Goal: Navigation & Orientation: Find specific page/section

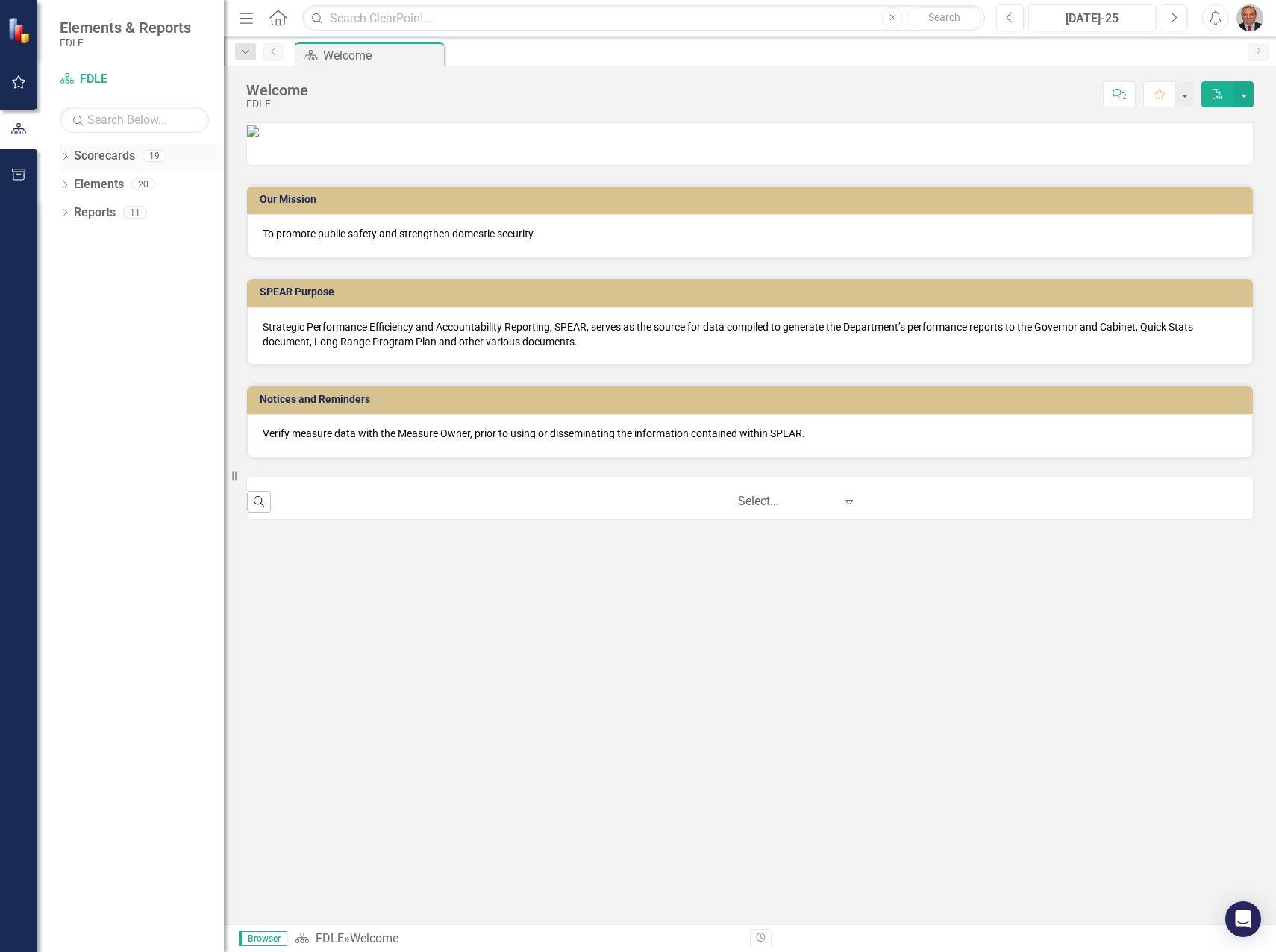
click at [64, 156] on icon "Dropdown" at bounding box center [65, 157] width 11 height 8
click at [73, 207] on icon "Dropdown" at bounding box center [73, 212] width 12 height 9
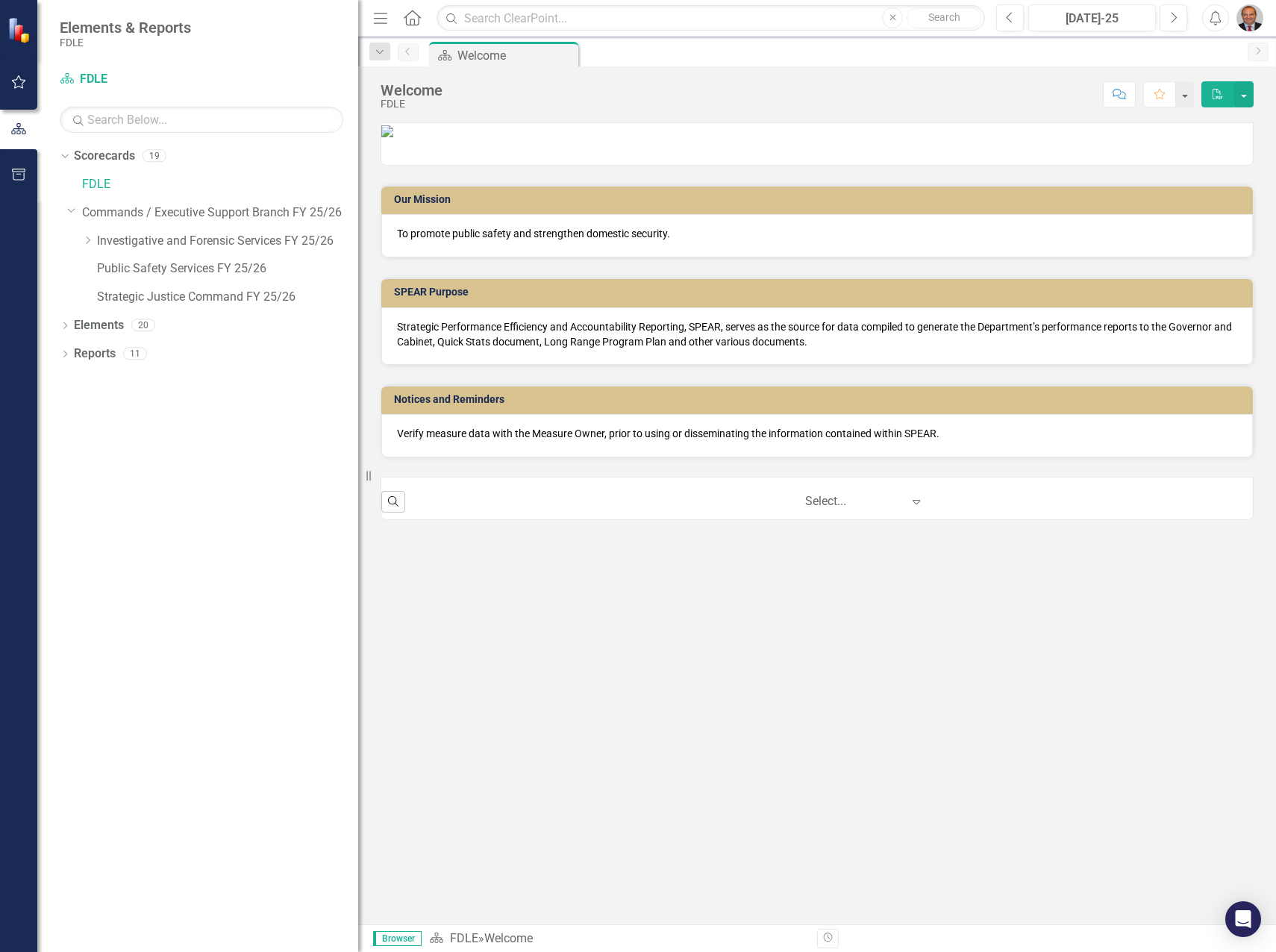
drag, startPoint x: 228, startPoint y: 292, endPoint x: 358, endPoint y: 284, distance: 130.2
click at [358, 284] on div "Resize" at bounding box center [364, 476] width 12 height 952
click at [131, 235] on link "Investigative and Forensic Services FY 25/26" at bounding box center [227, 241] width 261 height 17
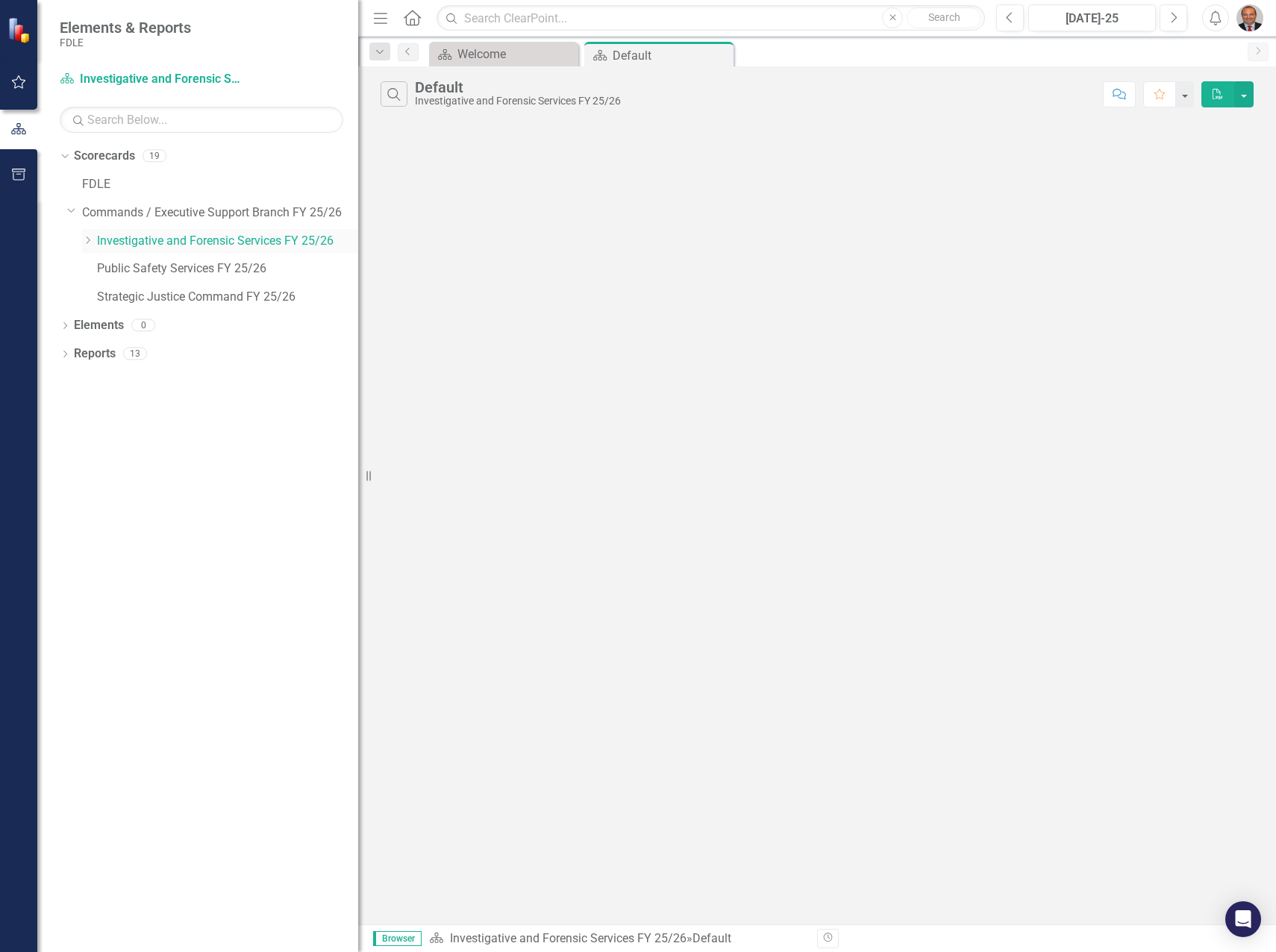
click at [87, 239] on icon "Dropdown" at bounding box center [87, 240] width 12 height 9
click at [141, 264] on link "Forensic Services FY 25/26" at bounding box center [235, 269] width 246 height 17
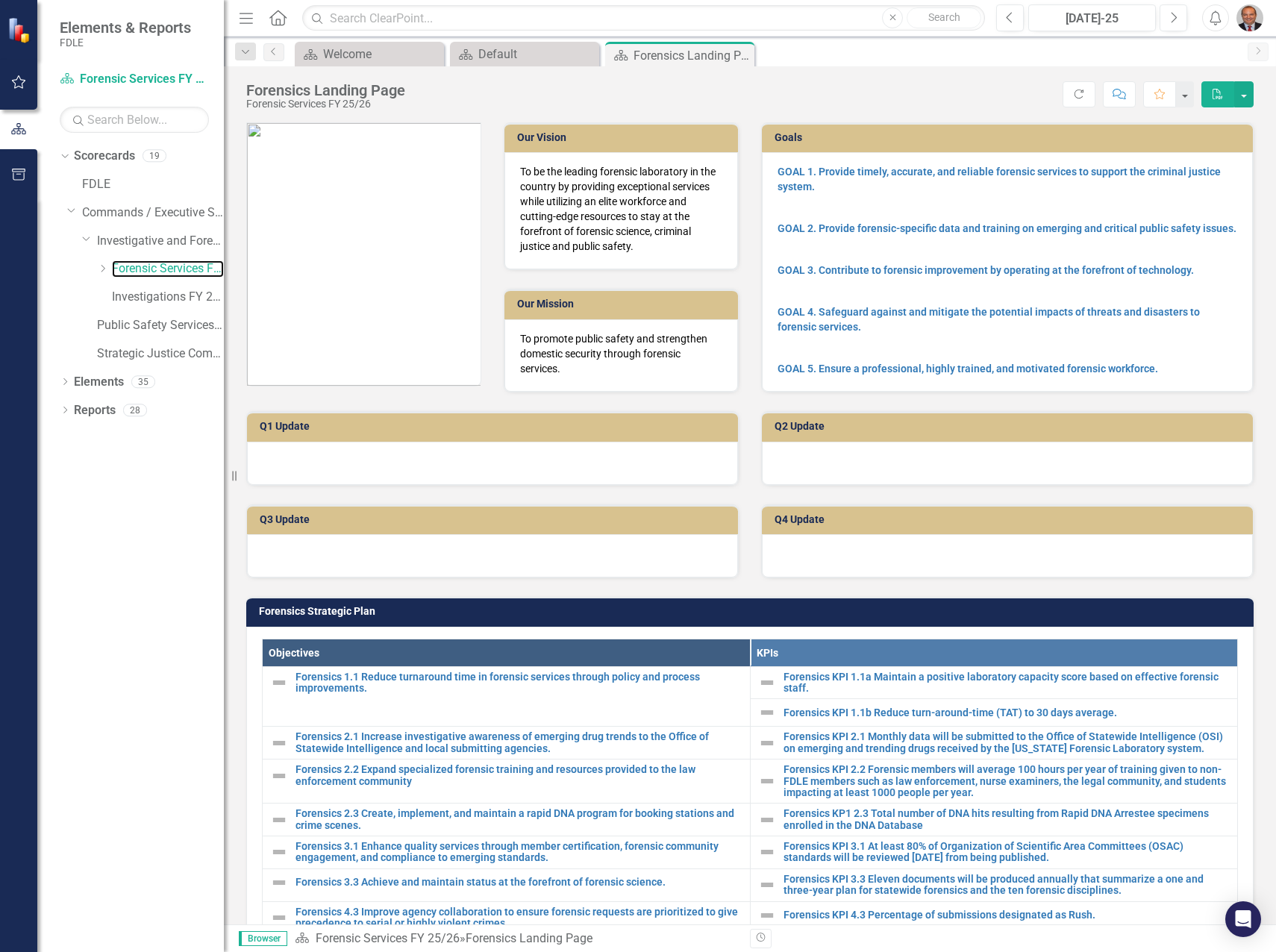
drag, startPoint x: 360, startPoint y: 484, endPoint x: 190, endPoint y: 489, distance: 170.1
click at [181, 494] on div "Elements & Reports FDLE Scorecard Forensic Services FY 25/26 Search Dropdown Sc…" at bounding box center [112, 476] width 224 height 952
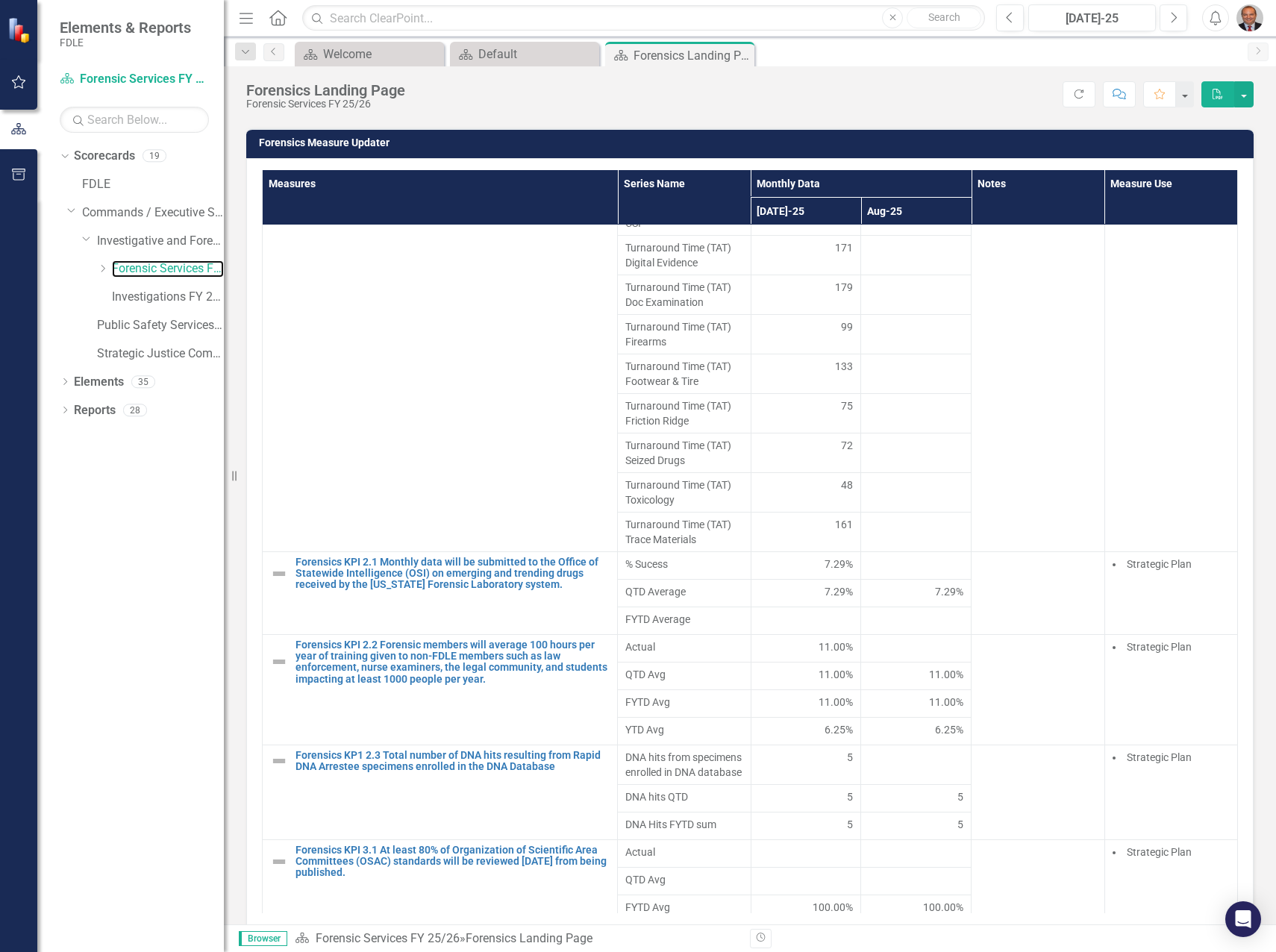
scroll to position [251, 0]
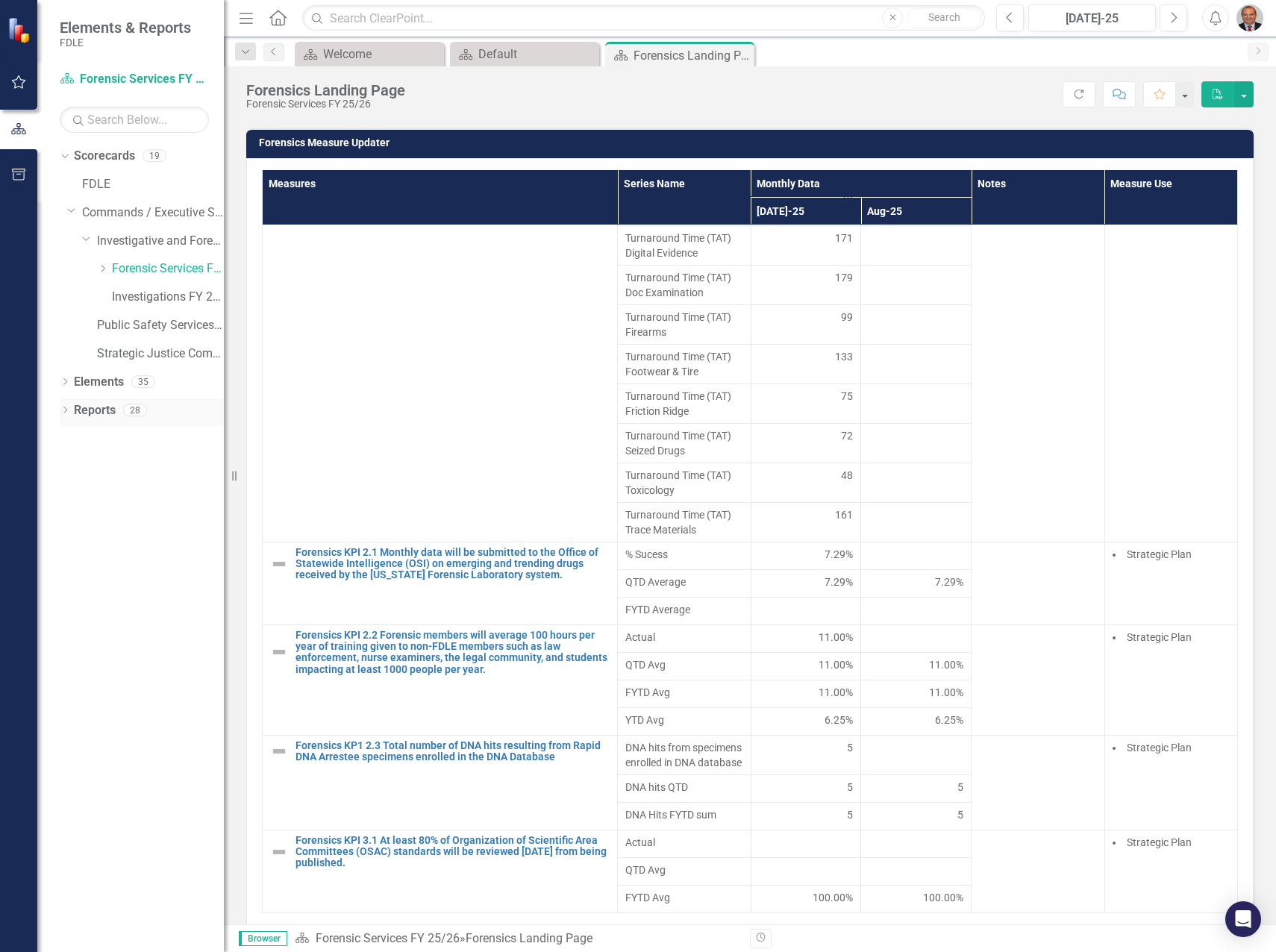
click at [65, 412] on icon "Dropdown" at bounding box center [65, 411] width 11 height 8
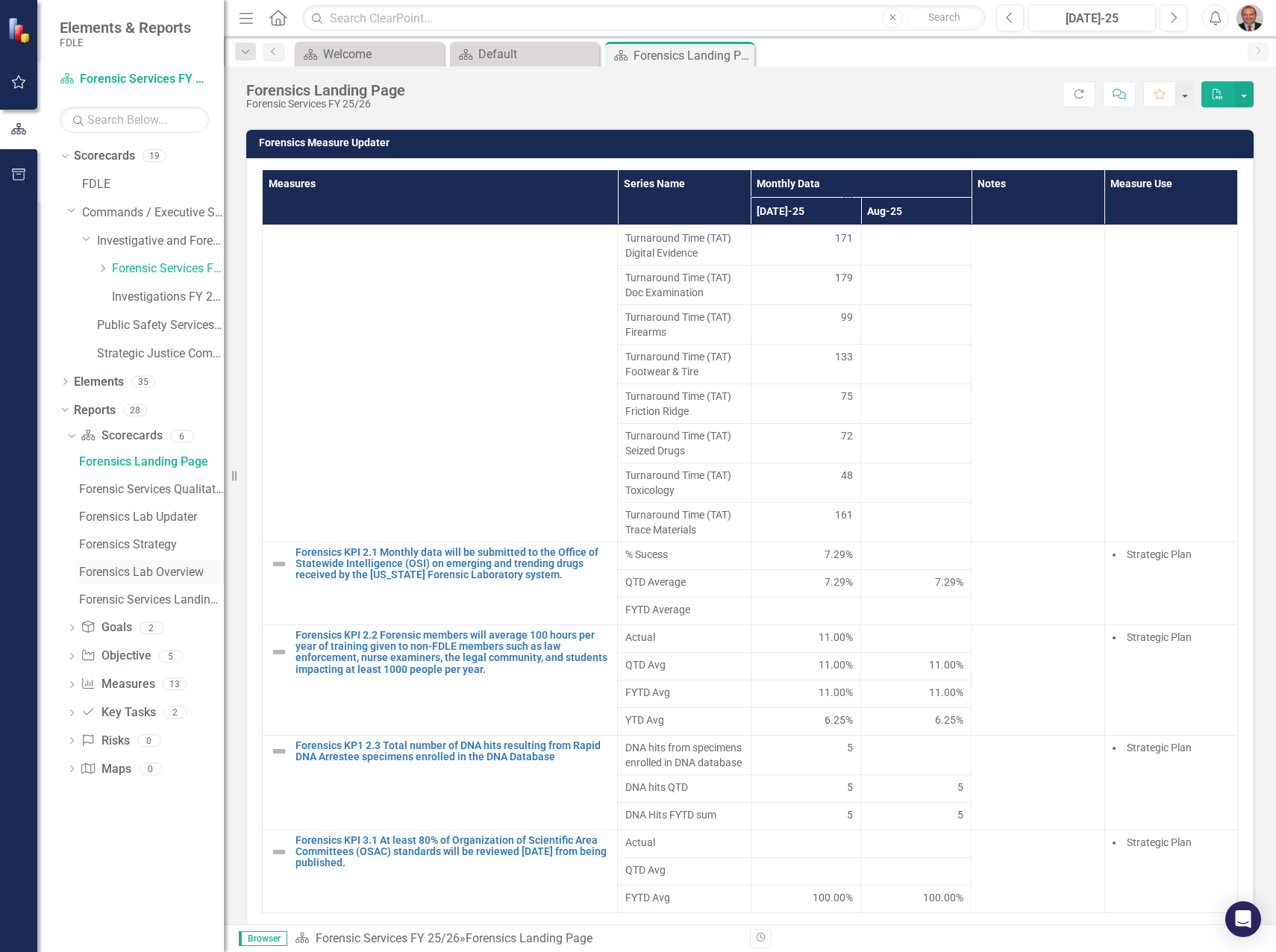
click at [144, 563] on link "Forensics Lab Overview" at bounding box center [150, 572] width 149 height 24
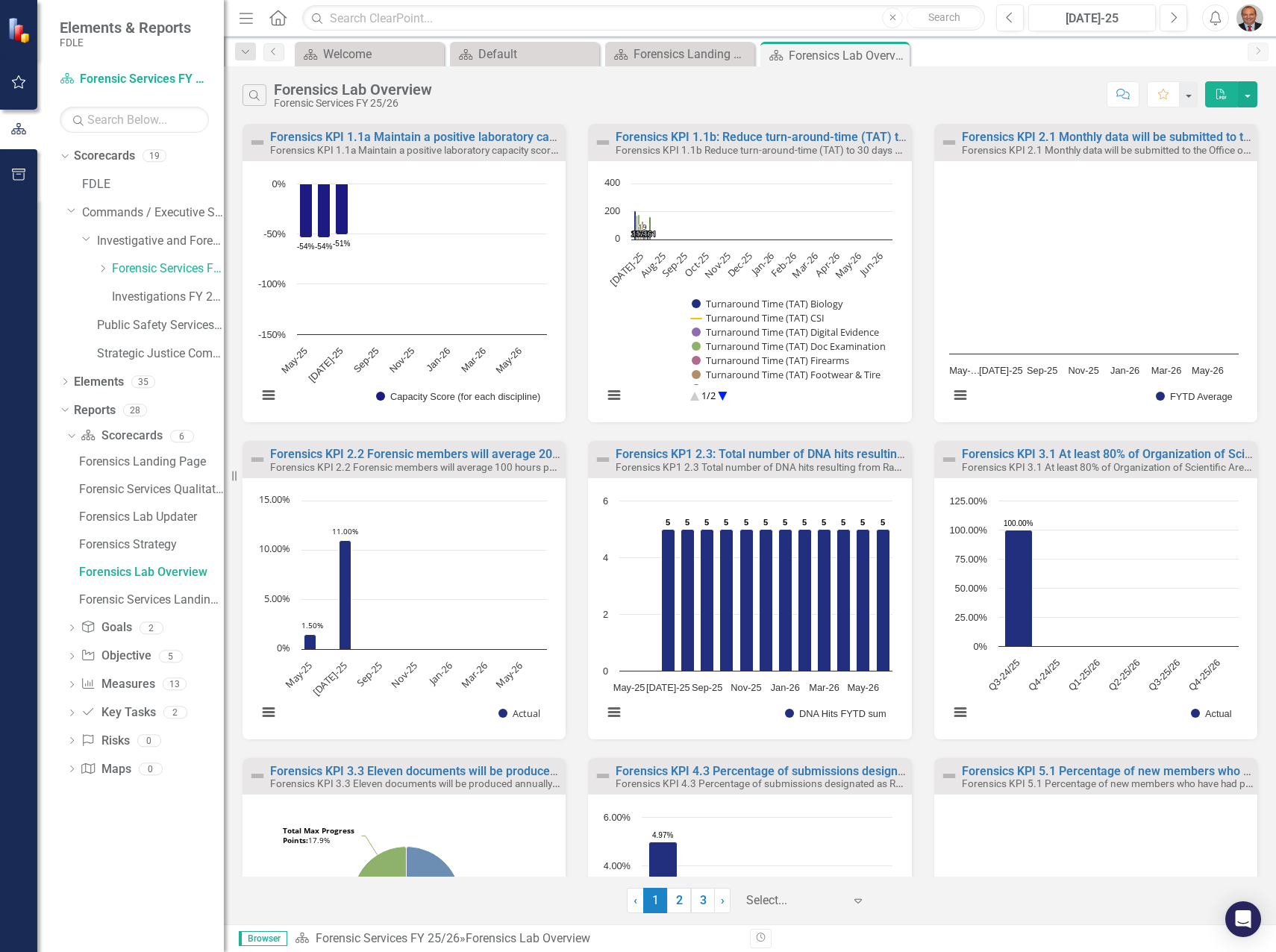
click at [771, 901] on div at bounding box center [794, 901] width 97 height 20
click at [844, 873] on div "Display All Charts" at bounding box center [809, 875] width 110 height 17
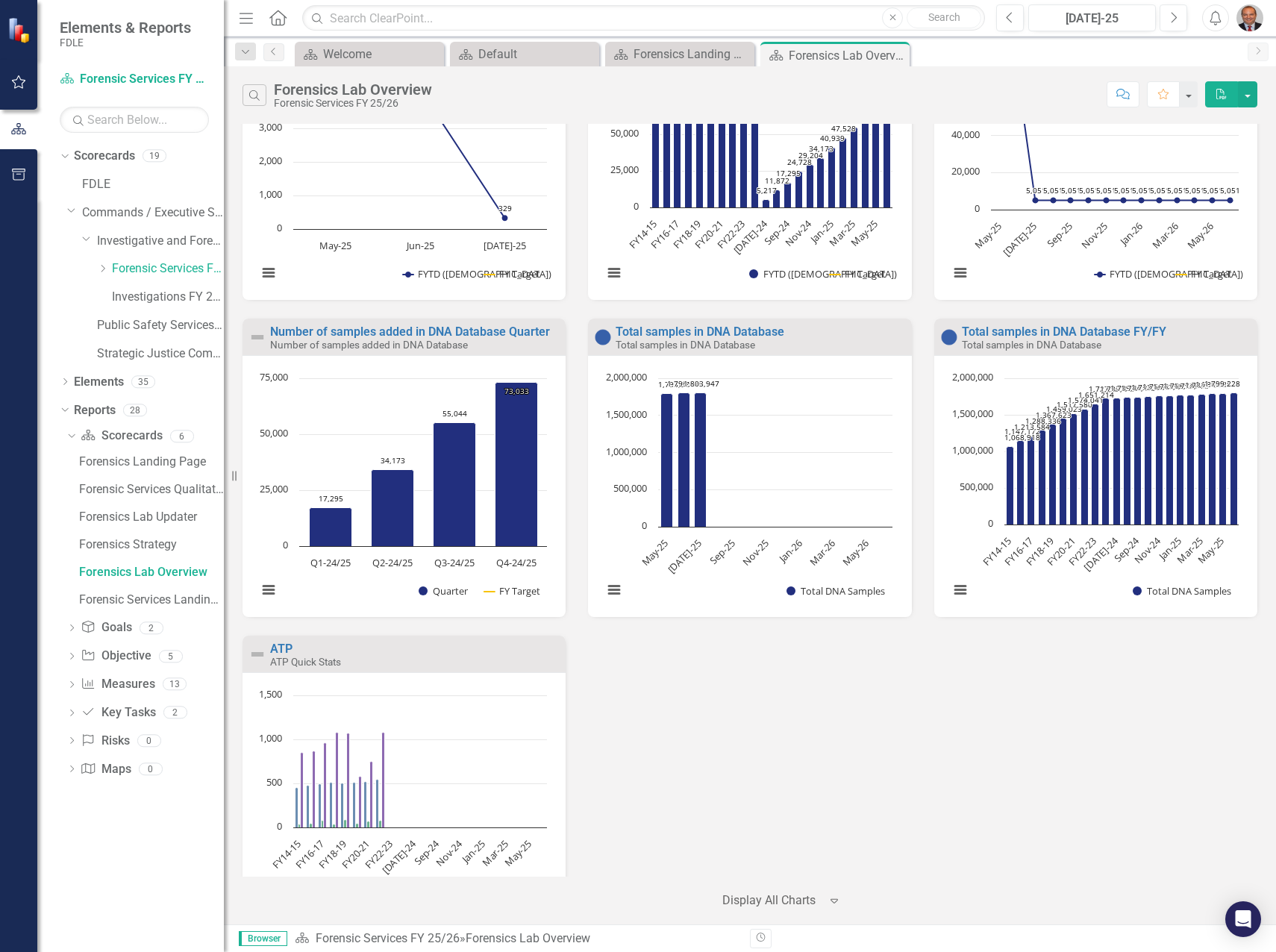
scroll to position [3048, 0]
